Goal: Transaction & Acquisition: Purchase product/service

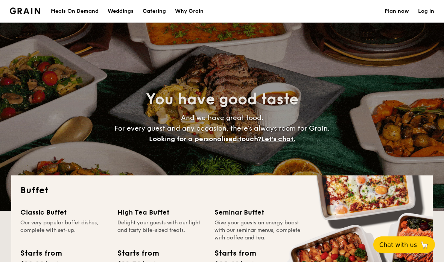
select select
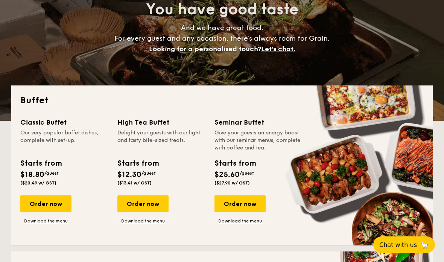
scroll to position [127, 0]
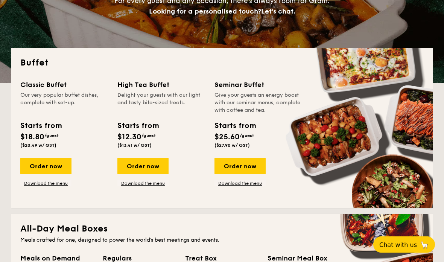
click at [40, 166] on div "Order now" at bounding box center [45, 166] width 51 height 17
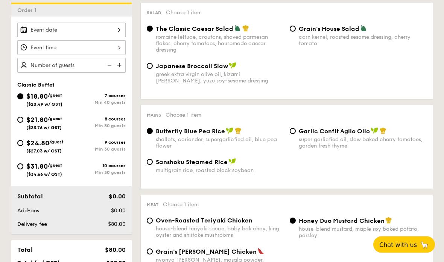
scroll to position [231, 0]
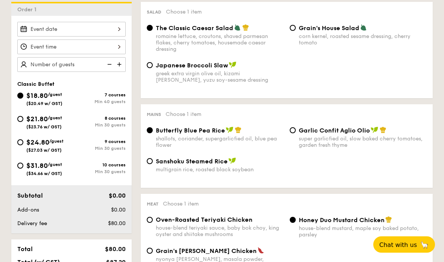
click at [19, 121] on input "$21.80 /guest ($23.76 w/ GST) 8 courses Min 30 guests" at bounding box center [20, 119] width 6 height 6
radio input "true"
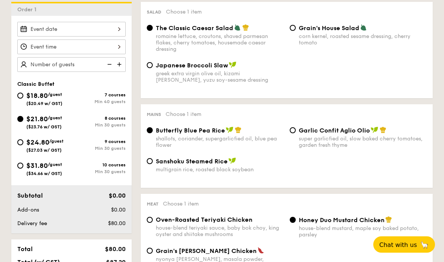
radio input "true"
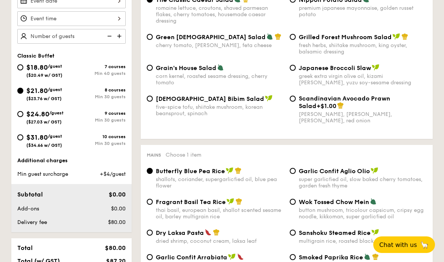
scroll to position [259, 0]
click at [120, 38] on img at bounding box center [119, 36] width 11 height 14
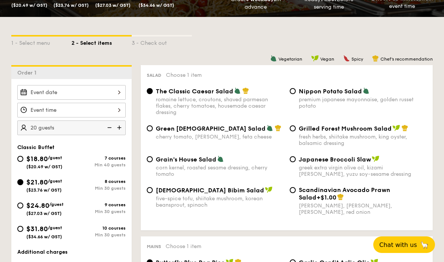
scroll to position [180, 0]
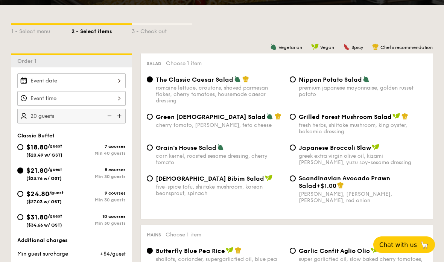
click at [116, 116] on img at bounding box center [119, 116] width 11 height 14
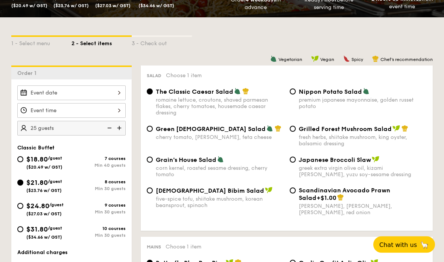
scroll to position [167, 0]
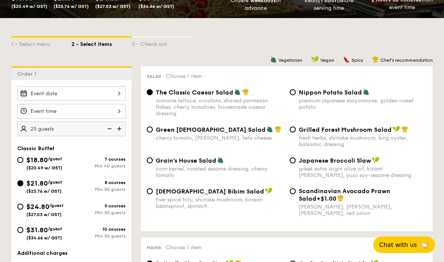
click at [120, 129] on img at bounding box center [119, 128] width 11 height 14
type input "30 guests"
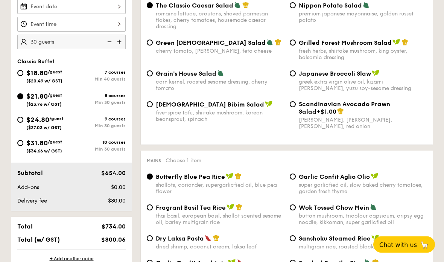
scroll to position [254, 0]
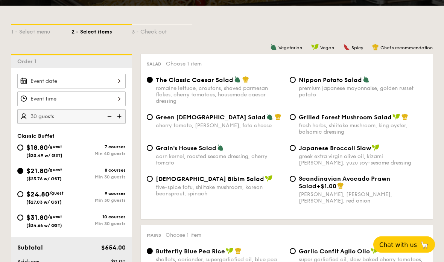
select select
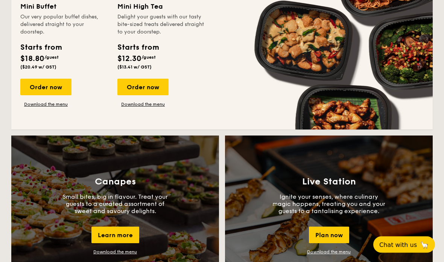
scroll to position [569, 0]
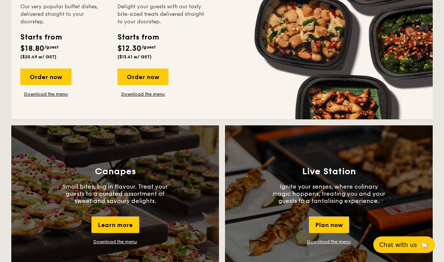
click at [55, 84] on div "Order now" at bounding box center [45, 76] width 51 height 17
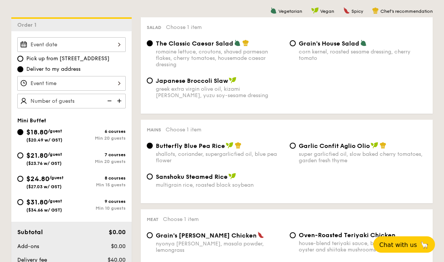
scroll to position [265, 0]
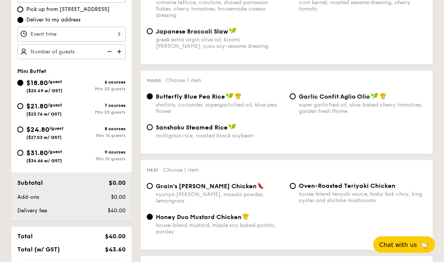
click at [39, 105] on span "$21.80" at bounding box center [36, 106] width 21 height 8
click at [23, 105] on input "$21.80 /guest ($23.76 w/ GST) 7 courses Min 20 guests" at bounding box center [20, 106] width 6 height 6
radio input "true"
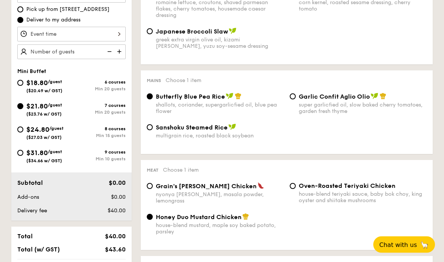
radio input "false"
radio input "true"
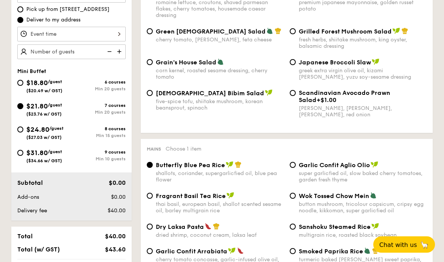
scroll to position [265, 0]
click at [120, 57] on img at bounding box center [119, 51] width 11 height 14
click at [120, 51] on img at bounding box center [119, 51] width 11 height 14
type input "25 guests"
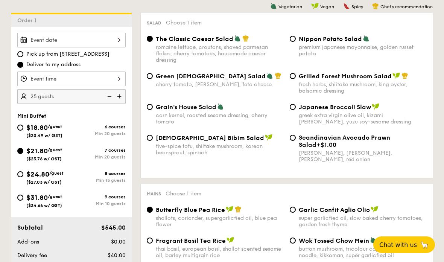
scroll to position [221, 0]
click at [23, 54] on input "Pick up from [STREET_ADDRESS]" at bounding box center [20, 54] width 6 height 6
radio input "true"
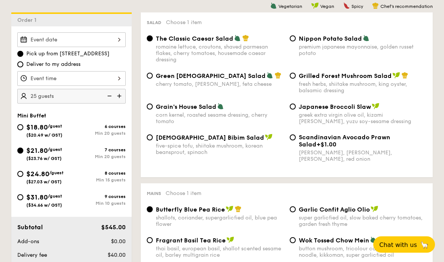
scroll to position [221, 0]
click at [23, 63] on input "Deliver to my address" at bounding box center [20, 64] width 6 height 6
radio input "true"
click at [18, 56] on label "Pick up from [STREET_ADDRESS]" at bounding box center [71, 54] width 108 height 8
click at [18, 56] on input "Pick up from [STREET_ADDRESS]" at bounding box center [20, 54] width 6 height 6
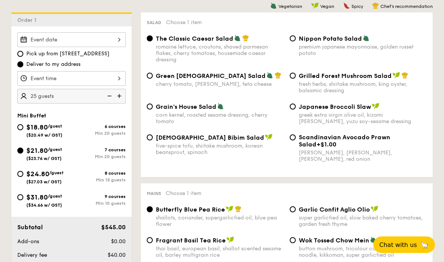
radio input "true"
click at [21, 65] on input "Deliver to my address" at bounding box center [20, 64] width 6 height 6
radio input "true"
click at [18, 57] on label "Pick up from [STREET_ADDRESS]" at bounding box center [71, 54] width 108 height 8
click at [18, 57] on input "Pick up from [STREET_ADDRESS]" at bounding box center [20, 54] width 6 height 6
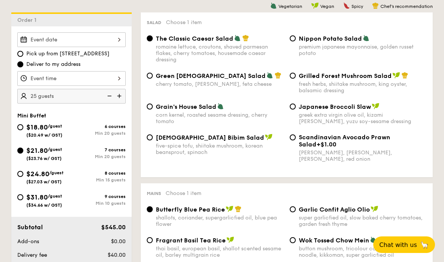
radio input "true"
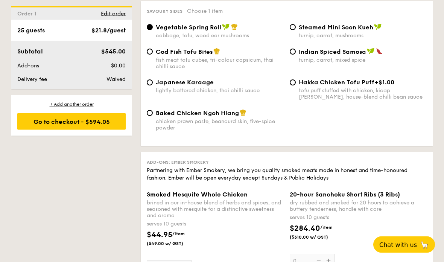
scroll to position [1345, 0]
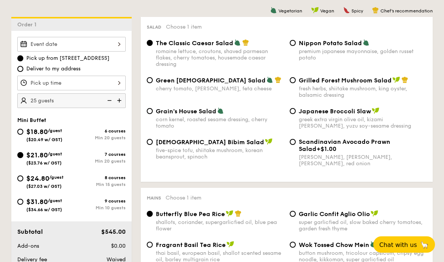
click at [29, 134] on span "$18.80" at bounding box center [36, 132] width 21 height 8
click at [23, 134] on input "$18.80 /guest ($20.49 w/ GST) 6 courses Min 20 guests" at bounding box center [20, 132] width 6 height 6
radio input "true"
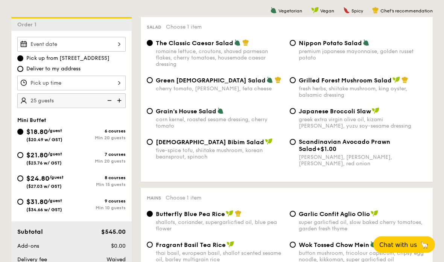
radio input "true"
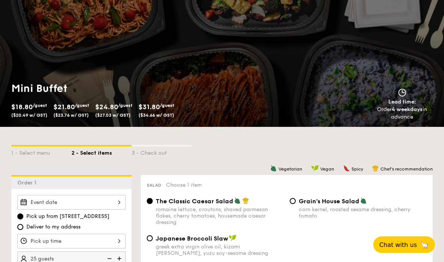
scroll to position [0, 0]
